Goal: Information Seeking & Learning: Learn about a topic

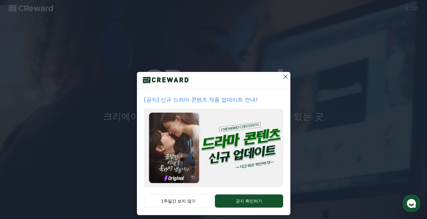
click at [194, 151] on img at bounding box center [213, 148] width 139 height 78
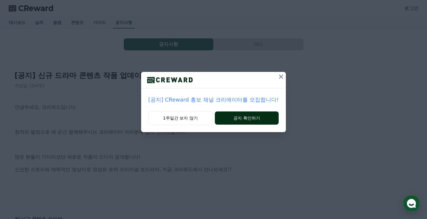
click at [255, 118] on button "공지 확인하기" at bounding box center [247, 118] width 64 height 13
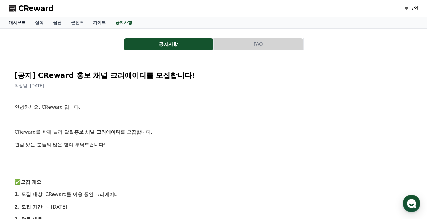
click at [11, 22] on link "대시보드" at bounding box center [17, 22] width 26 height 11
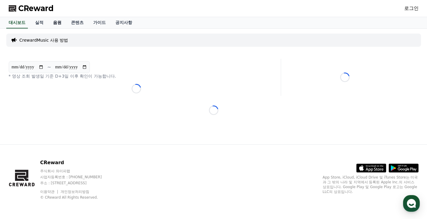
click at [57, 21] on link "음원" at bounding box center [57, 22] width 18 height 11
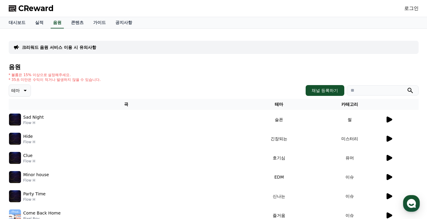
click at [387, 121] on icon at bounding box center [390, 120] width 6 height 6
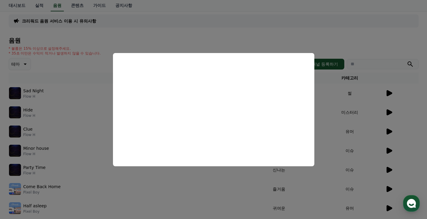
scroll to position [60, 0]
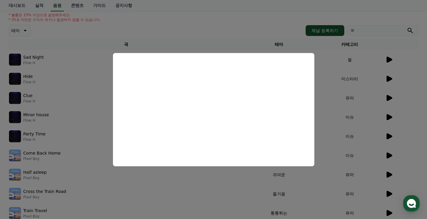
click at [391, 79] on button "close modal" at bounding box center [213, 109] width 427 height 219
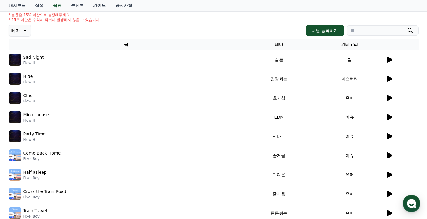
click at [388, 79] on icon at bounding box center [390, 79] width 6 height 6
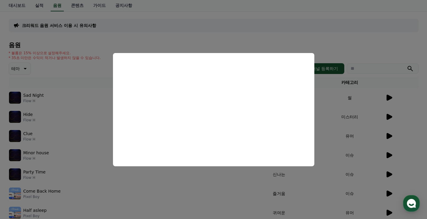
scroll to position [0, 0]
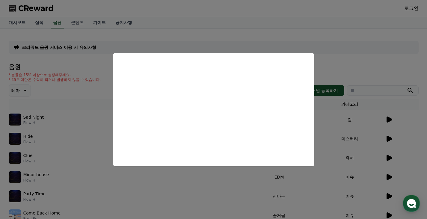
click at [340, 109] on button "close modal" at bounding box center [213, 109] width 427 height 219
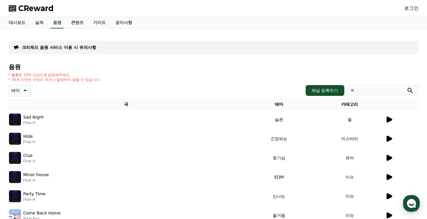
click at [25, 89] on icon at bounding box center [24, 90] width 7 height 7
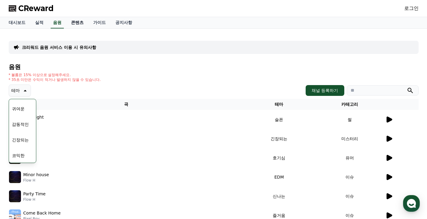
click at [75, 22] on link "콘텐츠" at bounding box center [77, 22] width 22 height 11
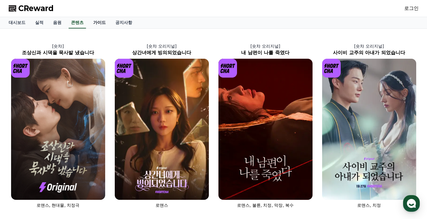
click at [92, 23] on link "가이드" at bounding box center [99, 22] width 22 height 11
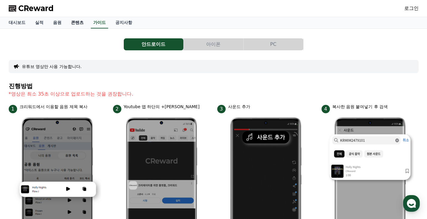
click at [79, 23] on link "콘텐츠" at bounding box center [77, 22] width 22 height 11
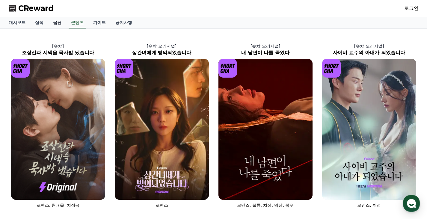
click at [55, 25] on link "음원" at bounding box center [57, 22] width 18 height 11
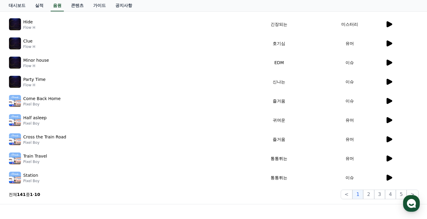
scroll to position [60, 0]
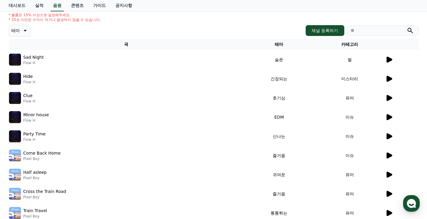
click at [21, 30] on icon at bounding box center [24, 30] width 7 height 7
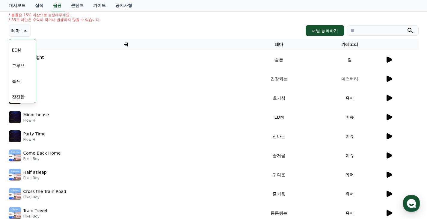
scroll to position [247, 0]
click at [24, 81] on button "긴장되는" at bounding box center [21, 79] width 22 height 13
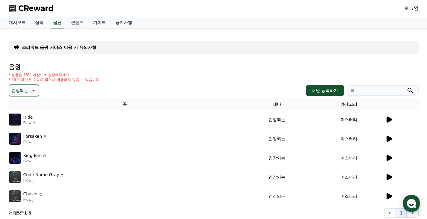
click at [390, 118] on icon at bounding box center [390, 120] width 6 height 6
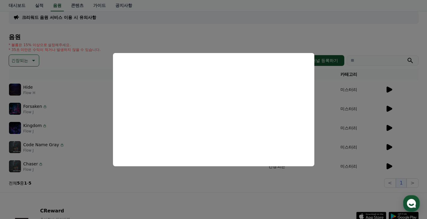
scroll to position [60, 0]
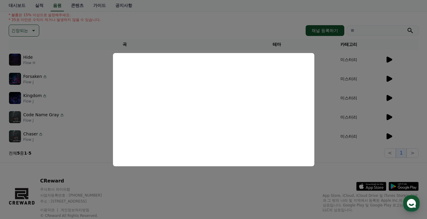
click at [378, 85] on button "close modal" at bounding box center [213, 109] width 427 height 219
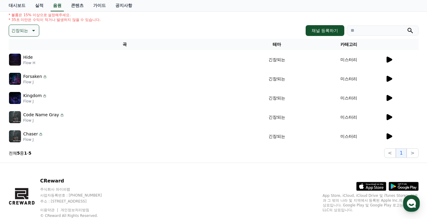
click at [389, 77] on icon at bounding box center [390, 79] width 6 height 6
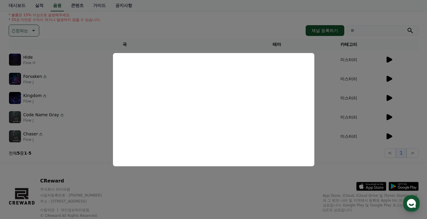
click at [364, 89] on button "close modal" at bounding box center [213, 109] width 427 height 219
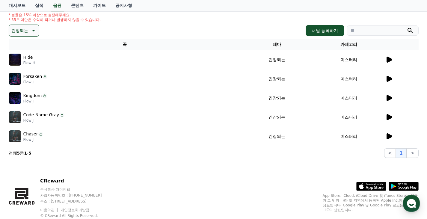
click at [389, 97] on icon at bounding box center [390, 98] width 6 height 6
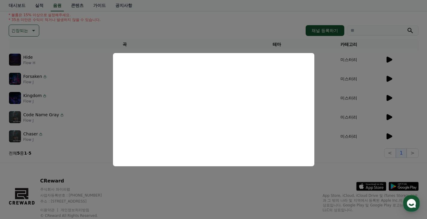
click at [81, 107] on button "close modal" at bounding box center [213, 109] width 427 height 219
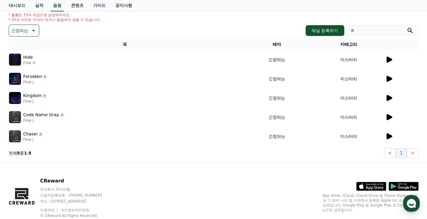
click at [43, 116] on p "Code Name Gray" at bounding box center [41, 115] width 36 height 6
click at [390, 117] on icon at bounding box center [390, 117] width 6 height 6
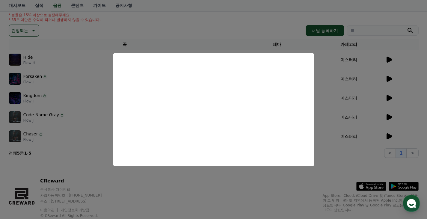
click at [350, 171] on button "close modal" at bounding box center [213, 109] width 427 height 219
click at [390, 137] on icon at bounding box center [390, 136] width 6 height 6
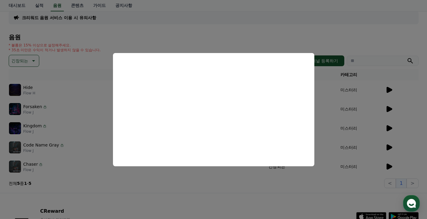
scroll to position [0, 0]
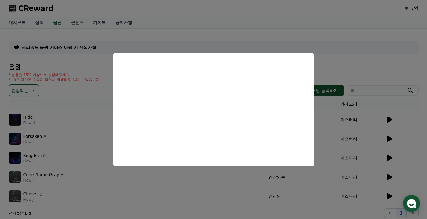
click at [350, 50] on button "close modal" at bounding box center [213, 109] width 427 height 219
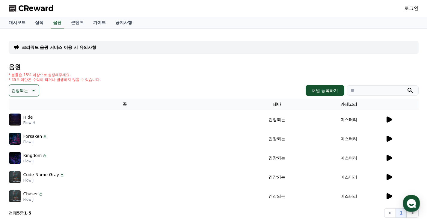
click at [22, 91] on p "긴장되는" at bounding box center [19, 90] width 17 height 8
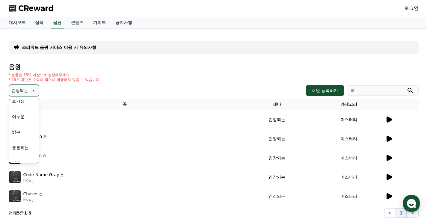
scroll to position [30, 0]
click at [17, 126] on button "어두운" at bounding box center [18, 123] width 17 height 13
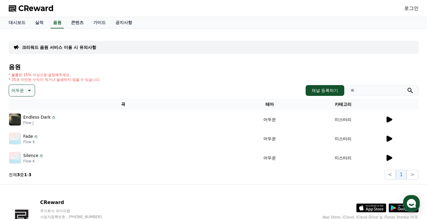
click at [387, 119] on icon at bounding box center [390, 120] width 6 height 6
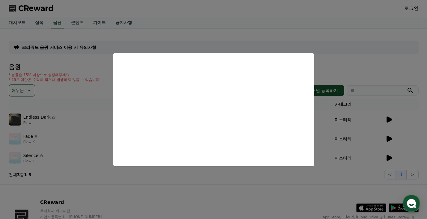
drag, startPoint x: 339, startPoint y: 61, endPoint x: 342, endPoint y: 59, distance: 3.7
click at [339, 61] on button "close modal" at bounding box center [213, 109] width 427 height 219
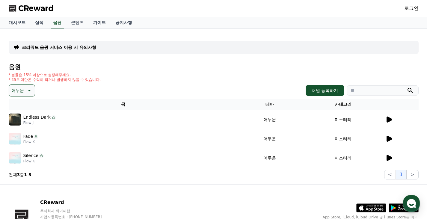
click at [383, 137] on td "미스터리" at bounding box center [344, 138] width 84 height 19
click at [387, 137] on icon at bounding box center [390, 139] width 6 height 6
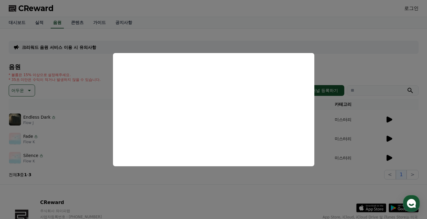
click at [268, 27] on button "close modal" at bounding box center [213, 109] width 427 height 219
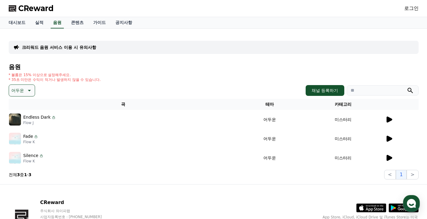
click at [388, 158] on icon at bounding box center [390, 158] width 6 height 6
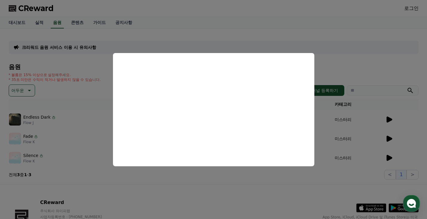
click at [222, 22] on button "close modal" at bounding box center [213, 109] width 427 height 219
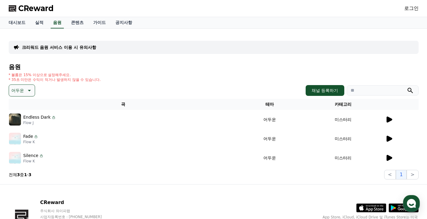
click at [22, 90] on p "어두운" at bounding box center [17, 90] width 13 height 8
click at [16, 140] on button "웅장한" at bounding box center [18, 141] width 17 height 13
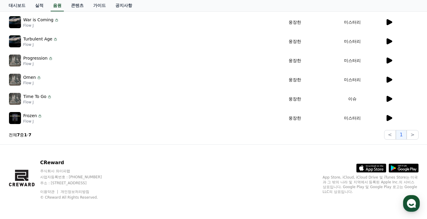
click at [172, 113] on div "Frozen Flow J" at bounding box center [139, 118] width 261 height 12
click at [386, 118] on icon at bounding box center [389, 118] width 7 height 7
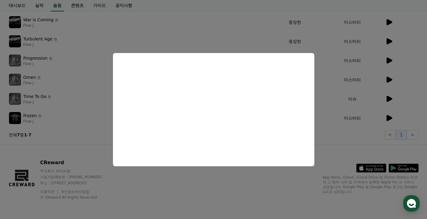
click at [356, 148] on button "close modal" at bounding box center [213, 109] width 427 height 219
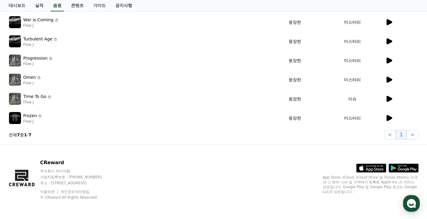
click at [386, 101] on icon at bounding box center [389, 98] width 7 height 7
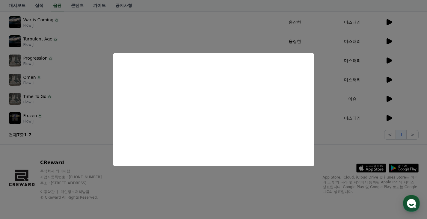
click at [349, 153] on button "close modal" at bounding box center [213, 109] width 427 height 219
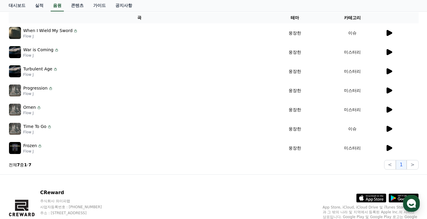
click at [390, 110] on icon at bounding box center [390, 110] width 6 height 6
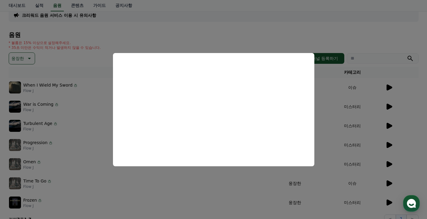
scroll to position [27, 0]
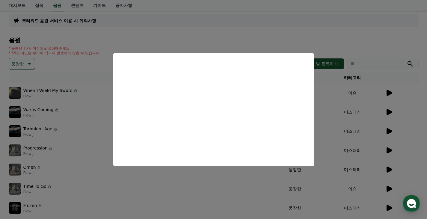
click at [51, 149] on button "close modal" at bounding box center [213, 109] width 427 height 219
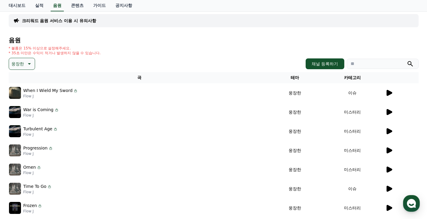
click at [388, 151] on icon at bounding box center [390, 151] width 6 height 6
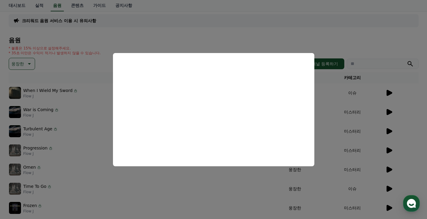
click at [400, 127] on button "close modal" at bounding box center [213, 109] width 427 height 219
click at [390, 129] on icon at bounding box center [389, 131] width 7 height 7
click at [79, 121] on button "close modal" at bounding box center [213, 109] width 427 height 219
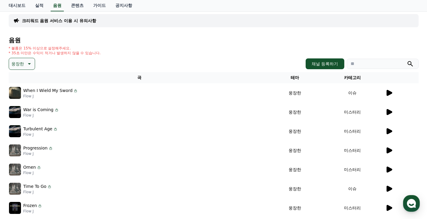
click at [386, 111] on icon at bounding box center [389, 112] width 7 height 7
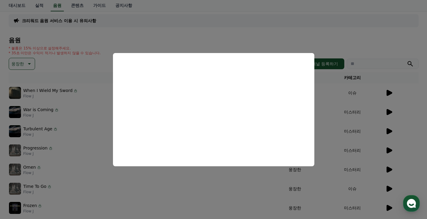
click at [387, 35] on button "close modal" at bounding box center [213, 109] width 427 height 219
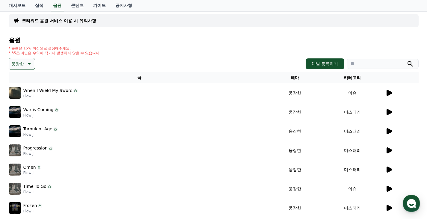
click at [391, 92] on icon at bounding box center [390, 93] width 6 height 6
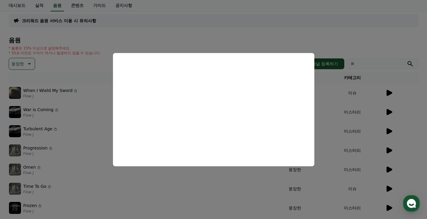
click at [77, 66] on button "close modal" at bounding box center [213, 109] width 427 height 219
click at [28, 64] on icon at bounding box center [28, 63] width 7 height 7
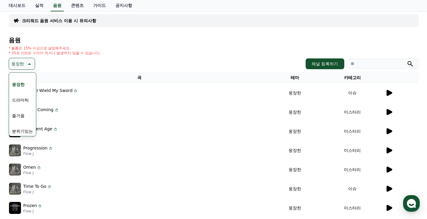
scroll to position [90, 0]
click at [15, 97] on button "반전" at bounding box center [16, 98] width 13 height 13
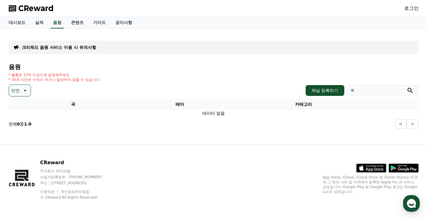
click at [28, 90] on icon at bounding box center [24, 90] width 7 height 7
click at [23, 123] on button "감동적인" at bounding box center [21, 124] width 22 height 13
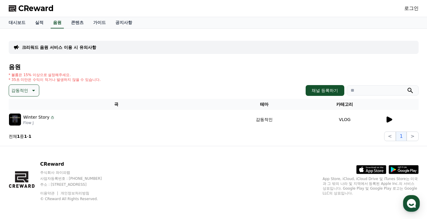
click at [150, 122] on div "Winter Story Flow J" at bounding box center [116, 120] width 215 height 12
click at [390, 117] on icon at bounding box center [389, 119] width 7 height 7
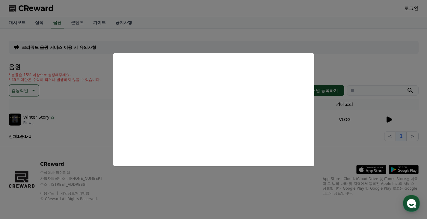
click at [57, 88] on button "close modal" at bounding box center [213, 109] width 427 height 219
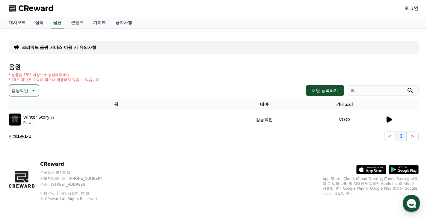
click at [32, 88] on icon at bounding box center [32, 90] width 7 height 7
click at [19, 124] on button "반전" at bounding box center [16, 125] width 13 height 13
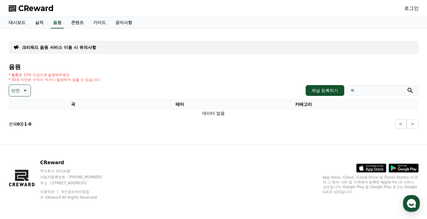
click at [25, 91] on icon at bounding box center [25, 90] width 3 height 1
click at [22, 125] on button "드라마틱" at bounding box center [21, 126] width 22 height 13
click at [32, 90] on icon at bounding box center [33, 90] width 3 height 1
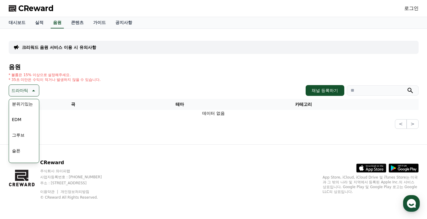
scroll to position [180, 0]
click at [21, 130] on button "그루브" at bounding box center [18, 129] width 17 height 13
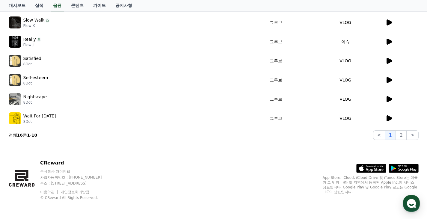
scroll to position [174, 0]
